Goal: Transaction & Acquisition: Purchase product/service

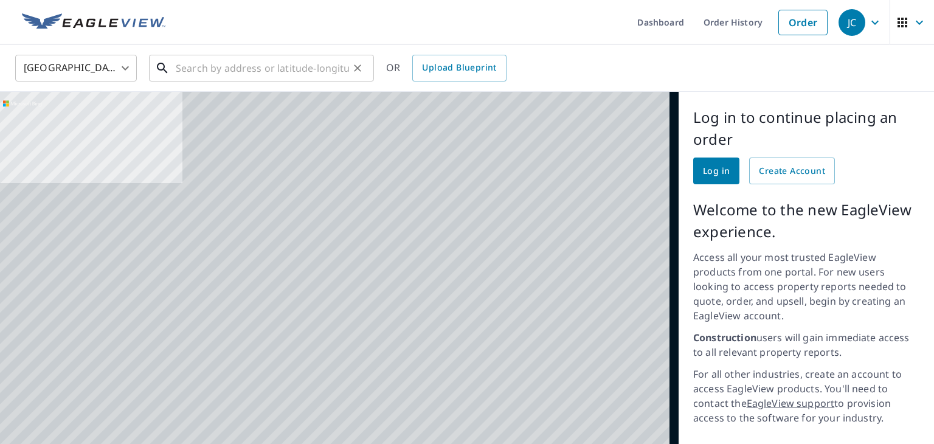
click at [249, 71] on input "text" at bounding box center [262, 68] width 173 height 34
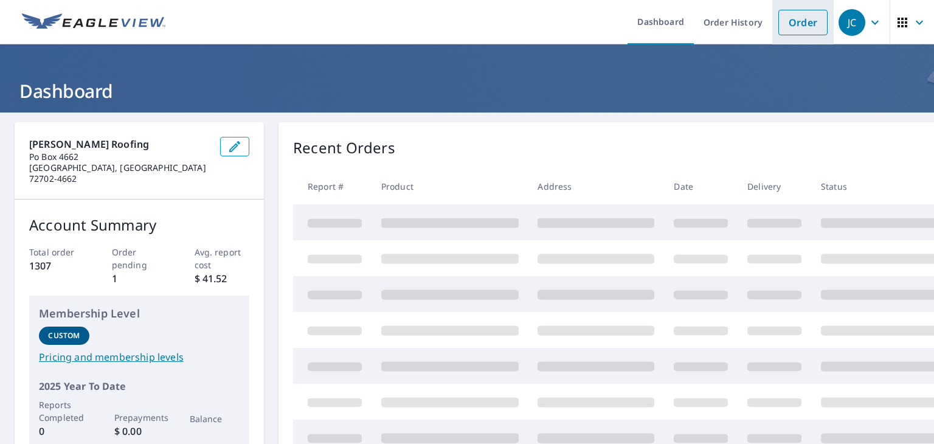
click at [788, 20] on link "Order" at bounding box center [802, 23] width 49 height 26
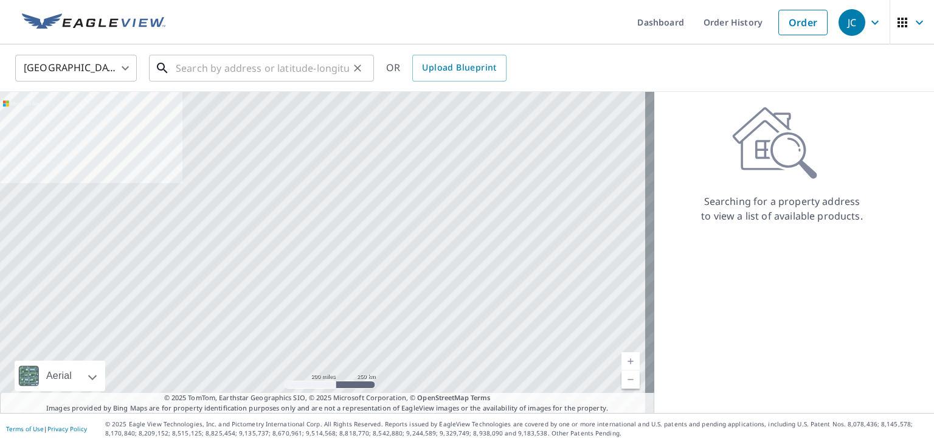
click at [251, 64] on input "text" at bounding box center [262, 68] width 173 height 34
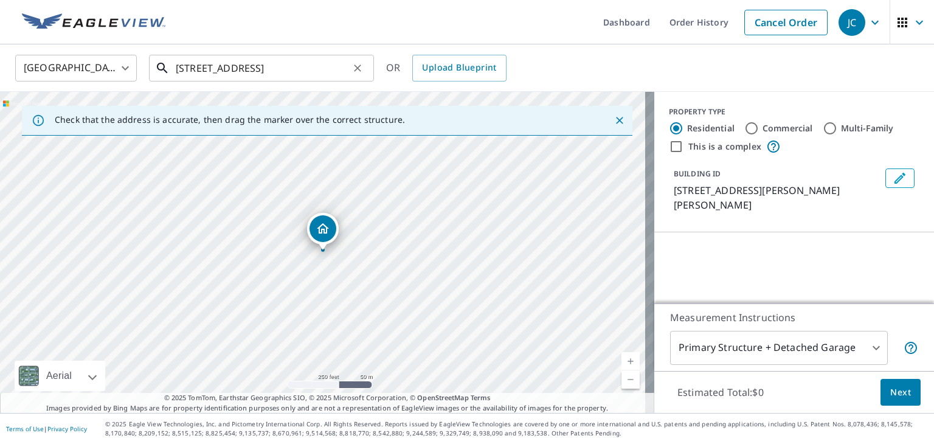
click at [295, 66] on input "5 connemara lane" at bounding box center [262, 68] width 173 height 34
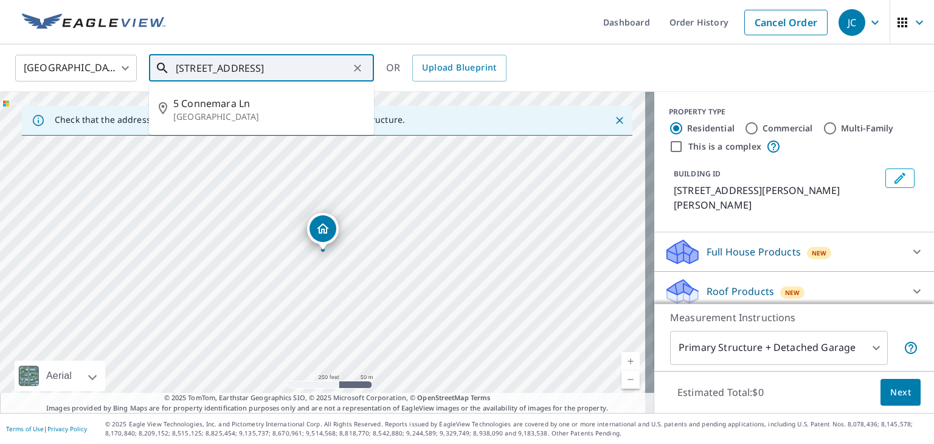
click at [216, 119] on p "Bella Vista, AR 72715" at bounding box center [268, 117] width 191 height 12
type input "5 Connemara Ln Bella Vista, AR 72715"
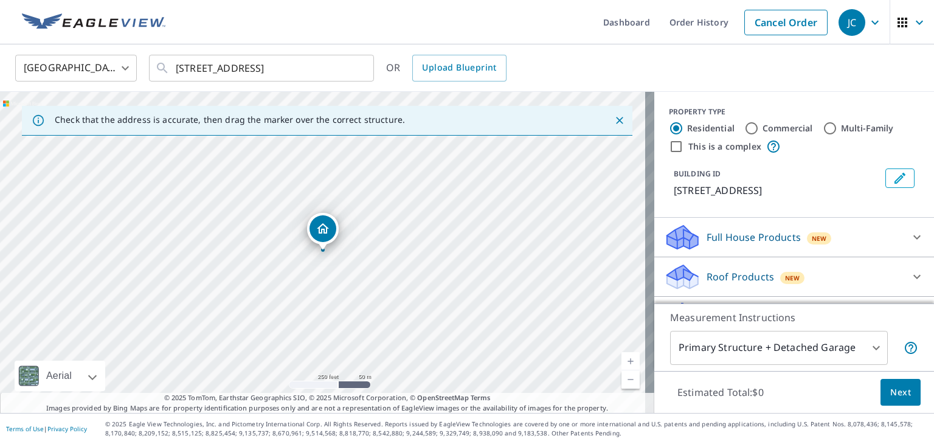
click at [622, 358] on link "Current Level 17, Zoom In" at bounding box center [631, 361] width 18 height 18
click at [625, 360] on link "Current Level 17, Zoom In" at bounding box center [631, 361] width 18 height 18
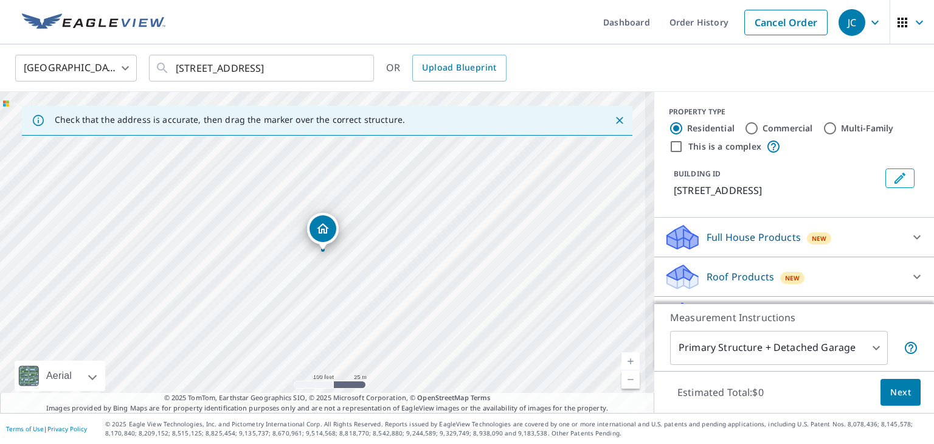
click at [622, 356] on link "Current Level 18, Zoom In" at bounding box center [631, 361] width 18 height 18
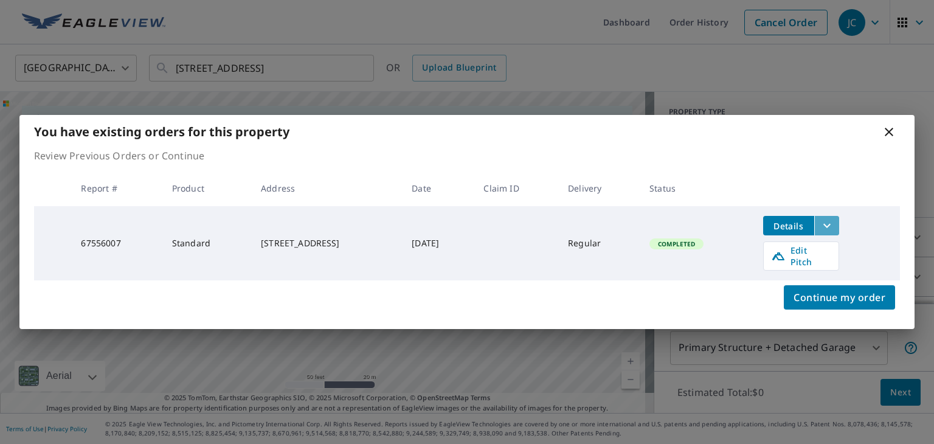
click at [832, 232] on icon "filesDropdownBtn-67556007" at bounding box center [827, 225] width 15 height 15
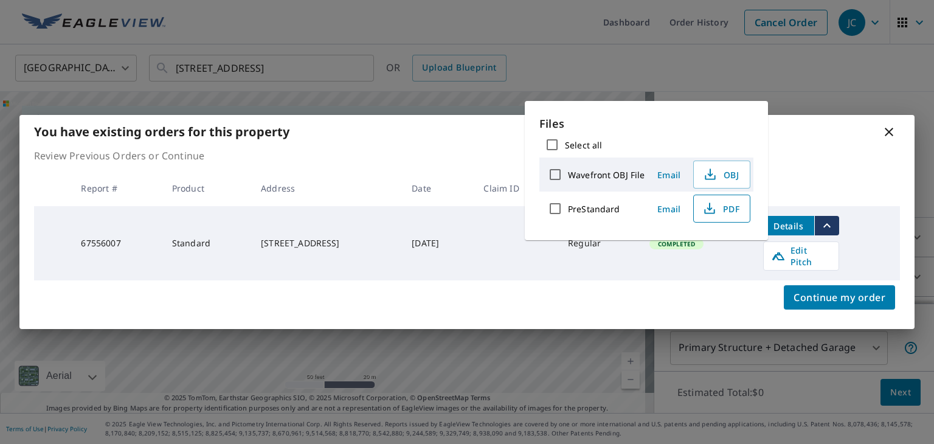
click at [727, 209] on span "PDF" at bounding box center [720, 208] width 39 height 15
click at [890, 134] on icon at bounding box center [889, 132] width 15 height 15
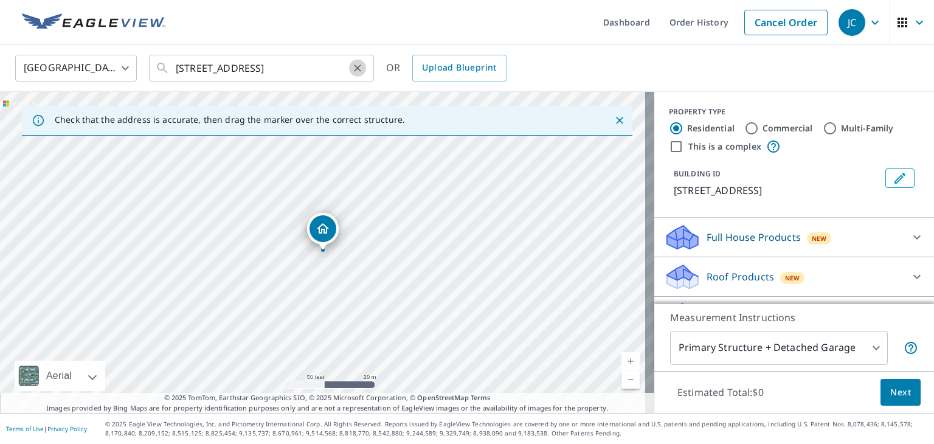
click at [359, 66] on icon "Clear" at bounding box center [357, 67] width 7 height 7
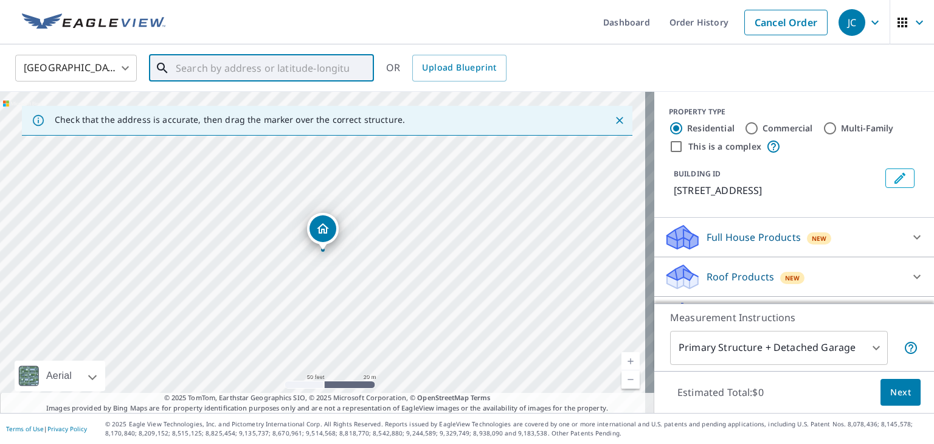
click at [202, 63] on input "text" at bounding box center [262, 68] width 173 height 34
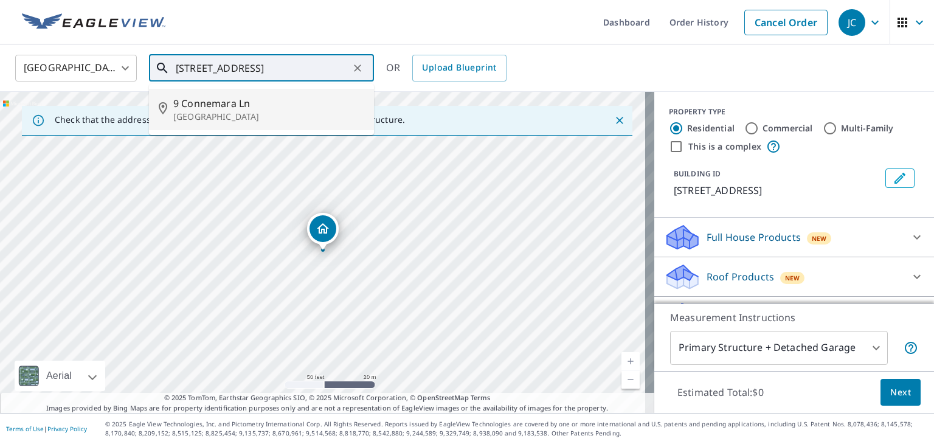
click at [244, 116] on p "Bella Vista, AR 72715" at bounding box center [268, 117] width 191 height 12
type input "9 Connemara Ln Bella Vista, AR 72715"
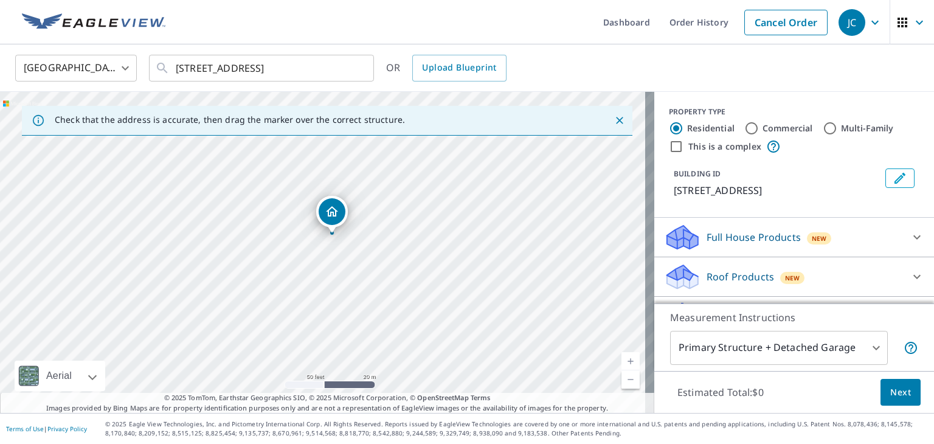
drag, startPoint x: 327, startPoint y: 235, endPoint x: 336, endPoint y: 218, distance: 19.9
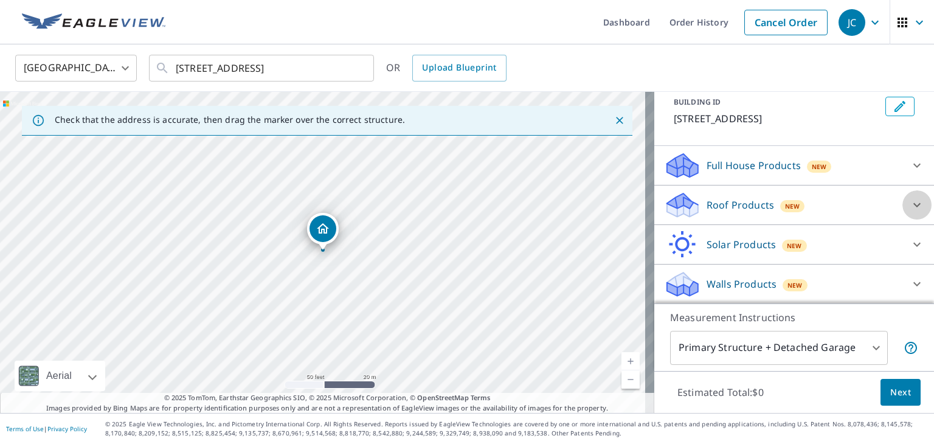
click at [910, 209] on icon at bounding box center [917, 205] width 15 height 15
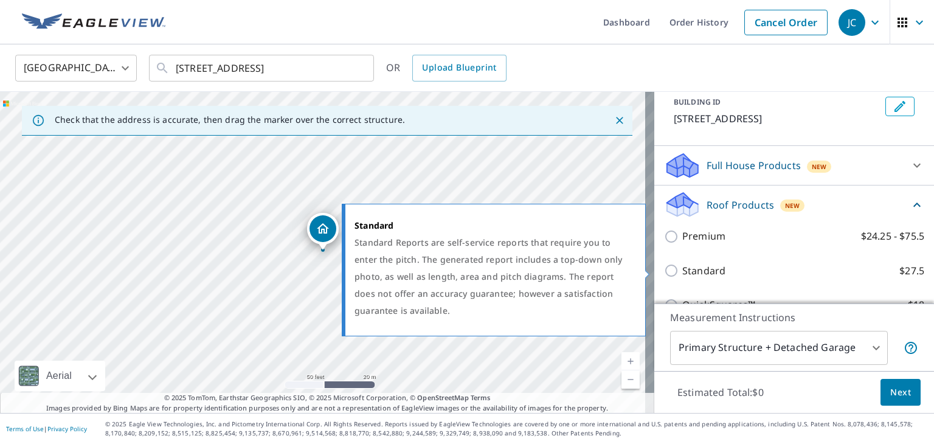
click at [682, 273] on p "Standard" at bounding box center [703, 270] width 43 height 15
click at [675, 273] on input "Standard $27.5" at bounding box center [673, 270] width 18 height 15
checkbox input "true"
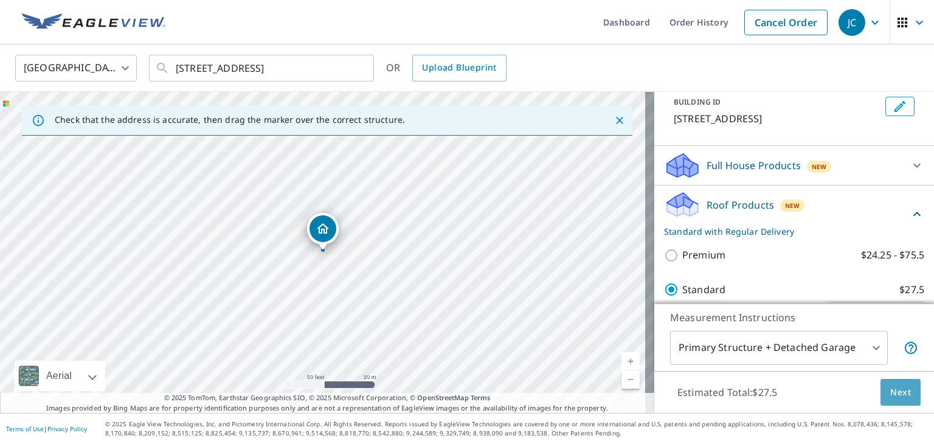
click at [894, 400] on button "Next" at bounding box center [901, 392] width 40 height 27
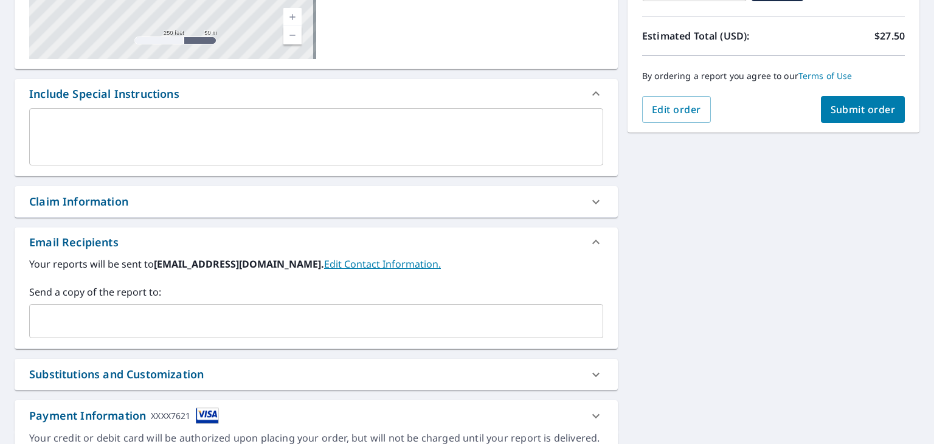
scroll to position [257, 0]
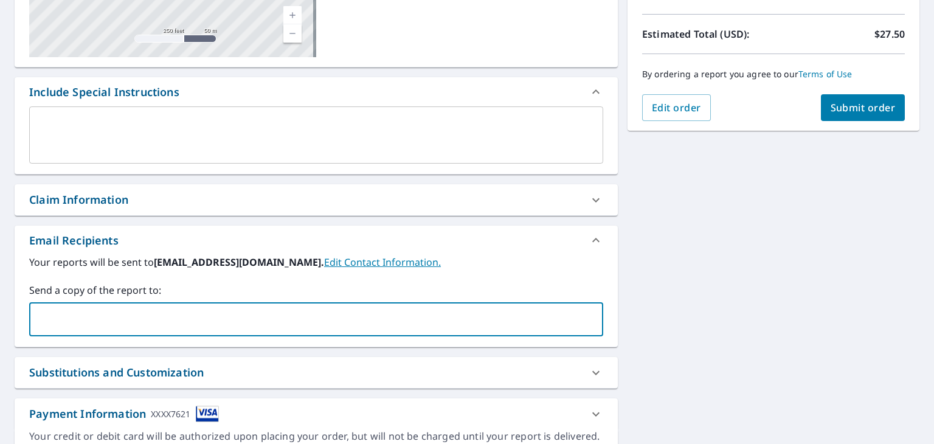
click at [423, 313] on input "text" at bounding box center [307, 319] width 545 height 23
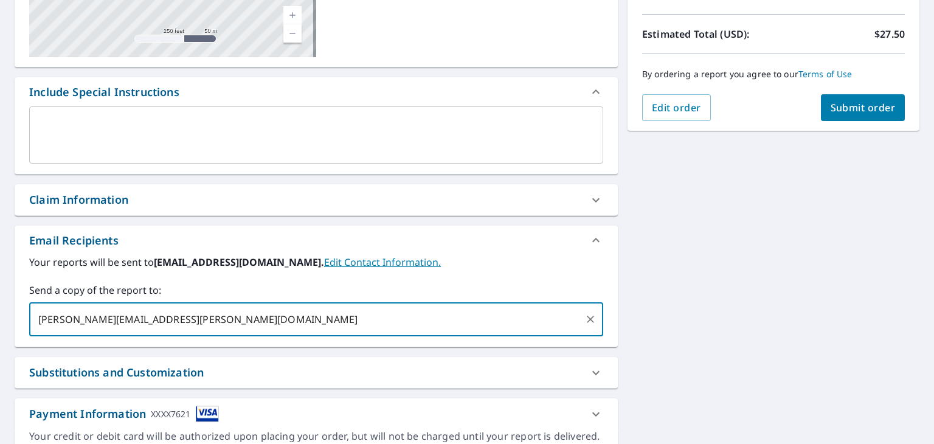
type input "brandon@perry-roofing.com"
click at [854, 116] on button "Submit order" at bounding box center [863, 107] width 85 height 27
checkbox input "true"
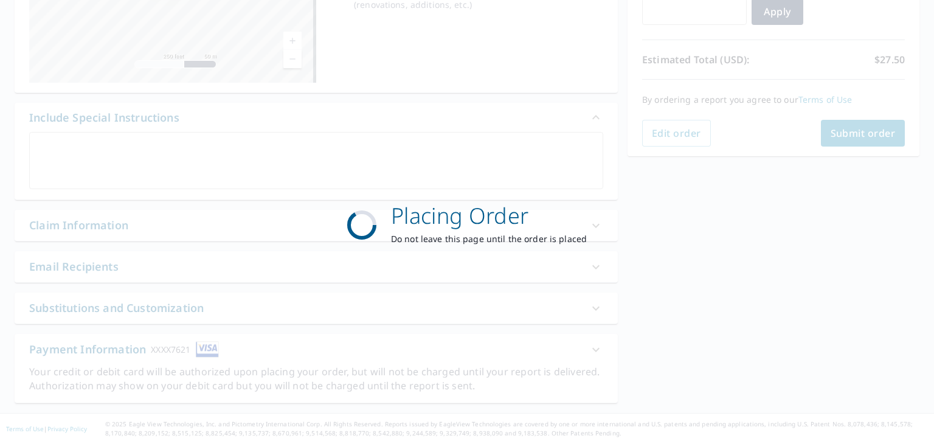
scroll to position [231, 0]
